Goal: Find specific page/section: Locate item on page

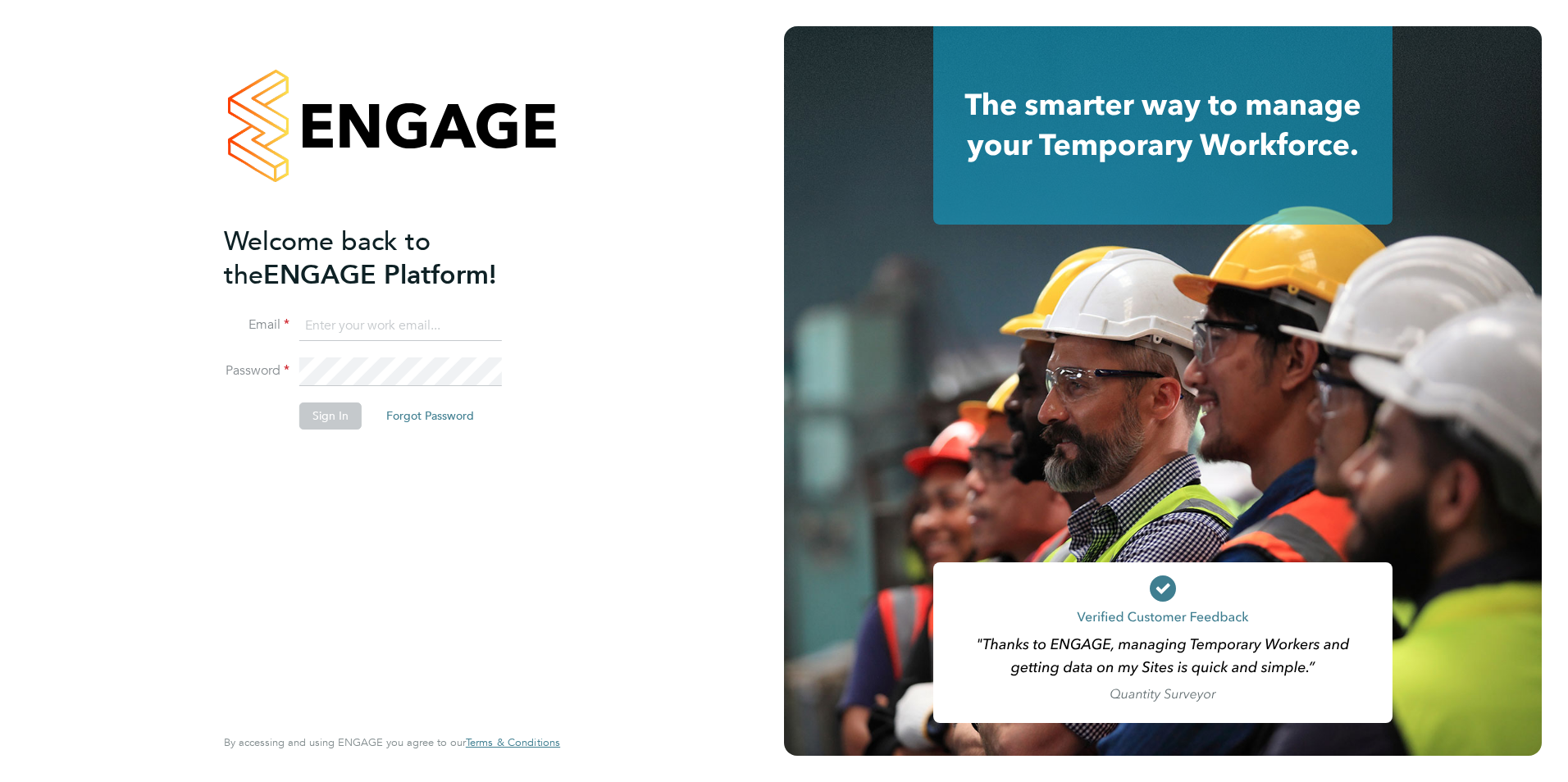
type input "[PERSON_NAME][EMAIL_ADDRESS][PERSON_NAME][DOMAIN_NAME]"
click at [328, 411] on button "Sign In" at bounding box center [331, 415] width 62 height 26
click at [328, 411] on div "Sorry, we are having problems connecting to our services." at bounding box center [392, 391] width 784 height 782
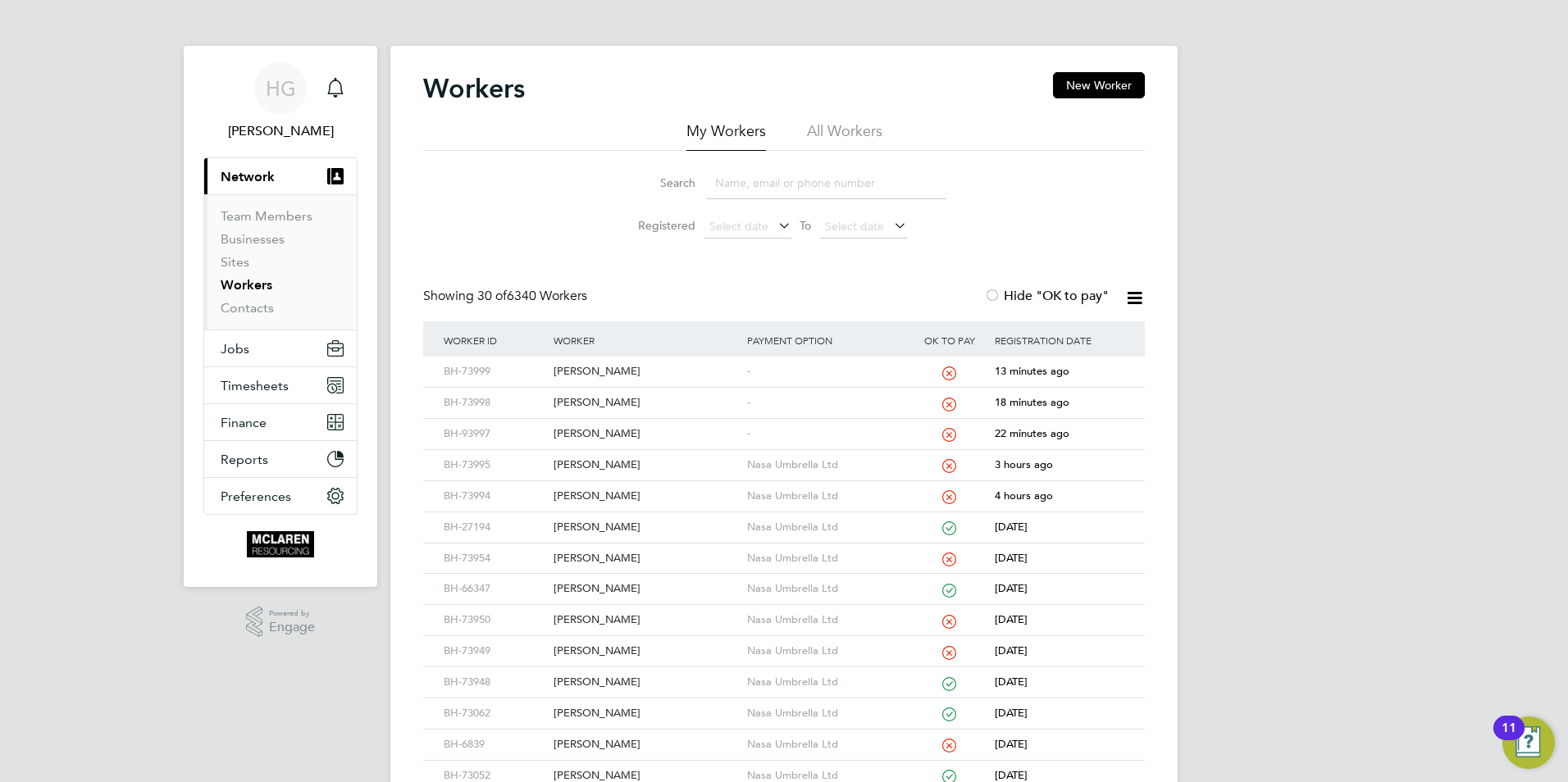
click at [741, 171] on input at bounding box center [826, 183] width 239 height 32
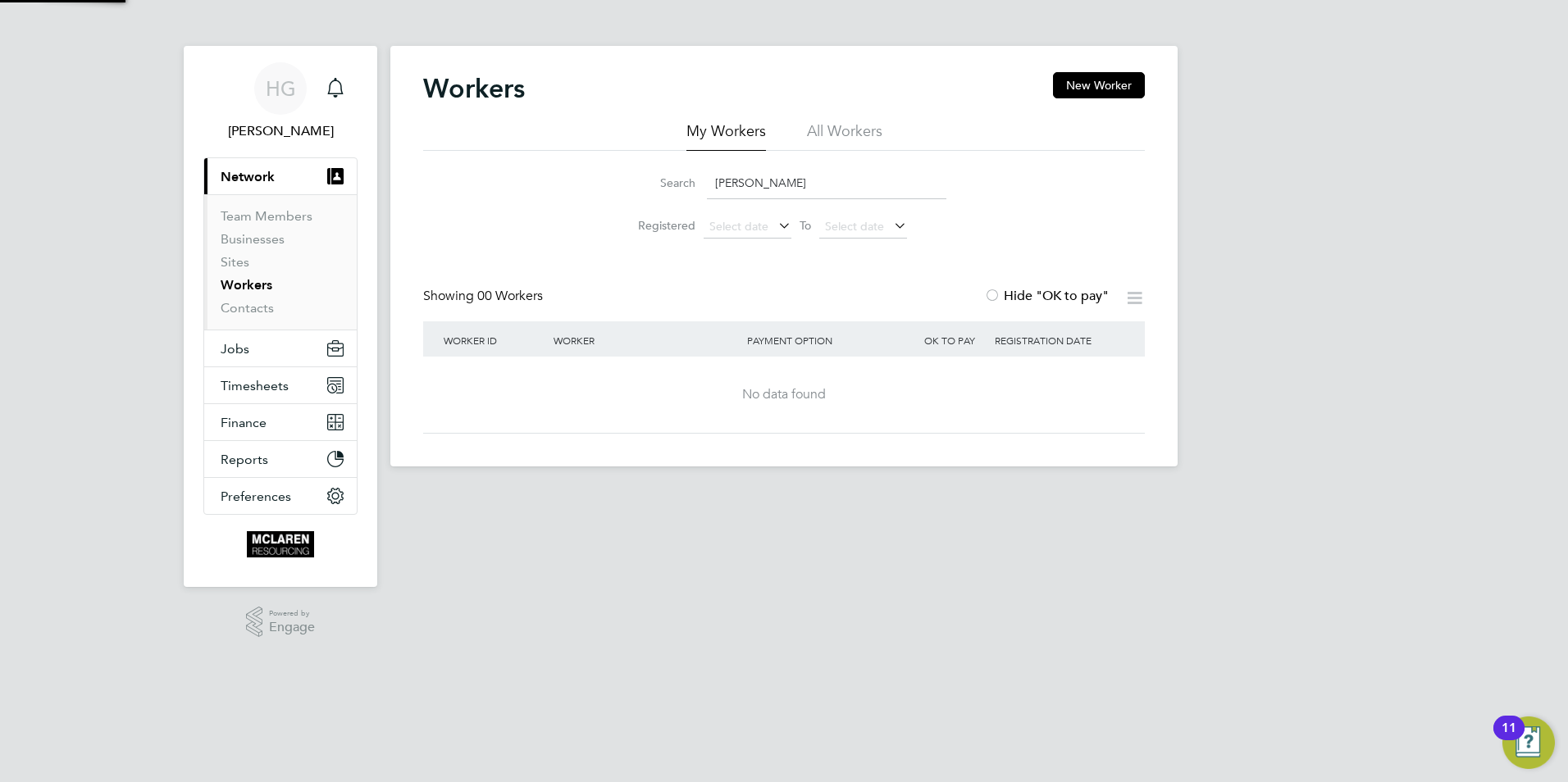
type input "[PERSON_NAME]"
